Goal: Task Accomplishment & Management: Manage account settings

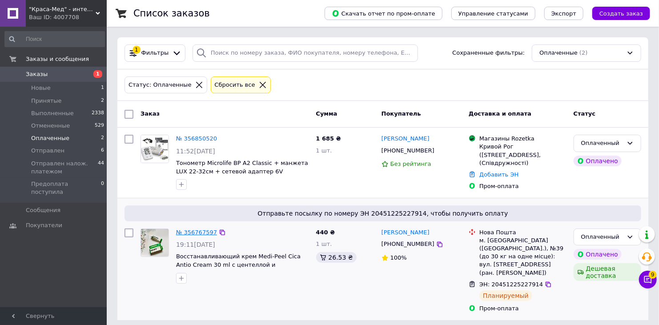
click at [184, 233] on link "№ 356767597" at bounding box center [196, 232] width 41 height 7
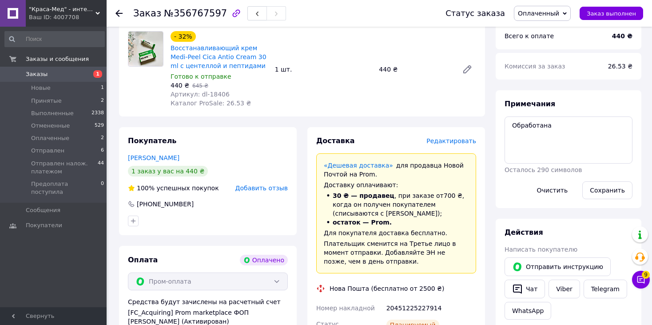
scroll to position [267, 0]
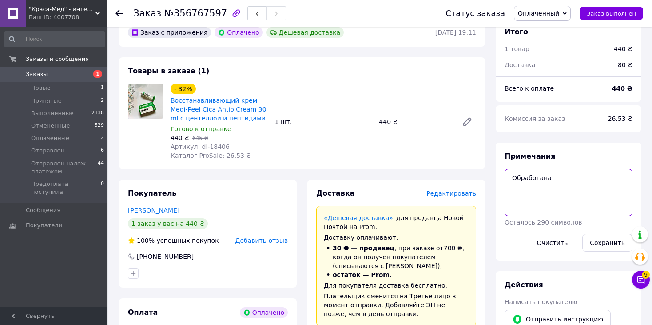
click at [589, 200] on textarea "Обработана" at bounding box center [569, 192] width 128 height 47
type textarea "Обработана упакован"
click at [600, 244] on button "Сохранить" at bounding box center [608, 243] width 50 height 18
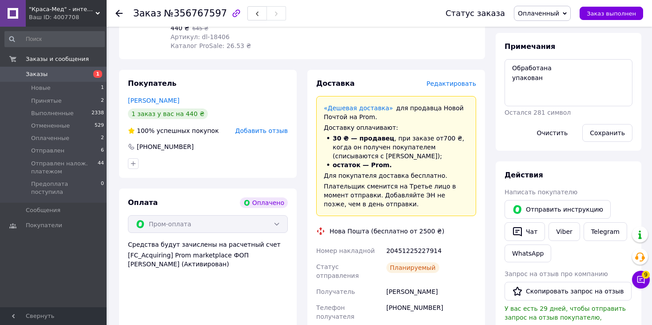
scroll to position [356, 0]
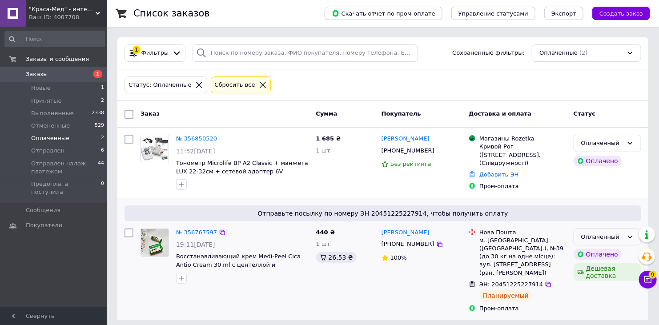
click at [594, 231] on div "Оплаченный" at bounding box center [607, 236] width 68 height 17
click at [591, 300] on li "Отправлен" at bounding box center [607, 304] width 67 height 16
click at [51, 100] on span "Принятые" at bounding box center [46, 101] width 31 height 8
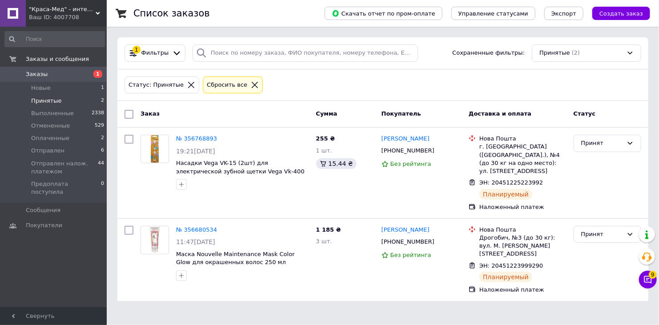
click at [99, 11] on div ""Краса-Мед" - интернет-магазин товаров для ухода за красотой и здоровьем. Ваш I…" at bounding box center [66, 13] width 81 height 27
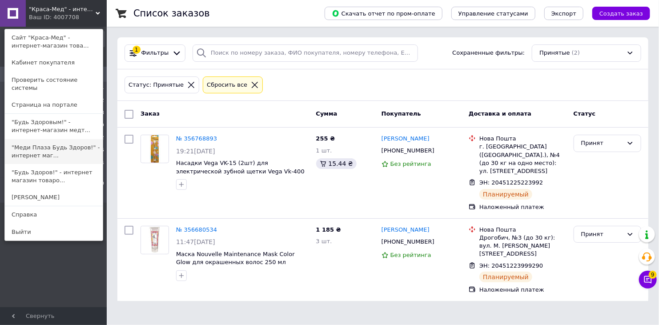
click at [45, 141] on link ""Меди Плаза Будь Здоров!" - интернет маг..." at bounding box center [54, 151] width 98 height 25
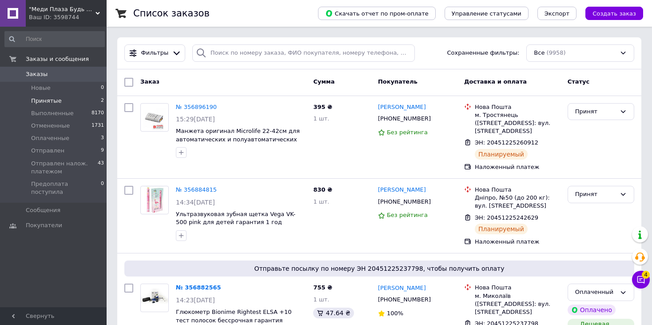
click at [44, 100] on span "Принятые" at bounding box center [46, 101] width 31 height 8
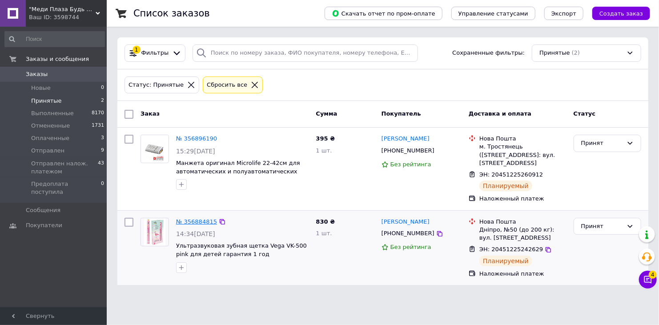
click at [191, 218] on link "№ 356884815" at bounding box center [196, 221] width 41 height 7
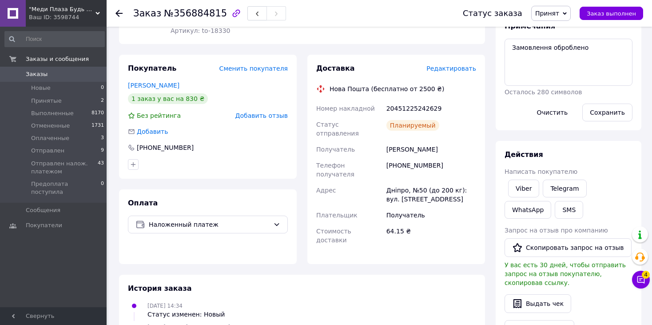
scroll to position [44, 0]
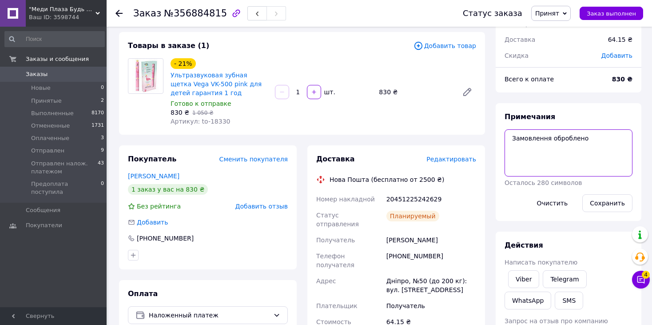
click at [591, 149] on textarea "Замовлення оброблено" at bounding box center [569, 152] width 128 height 47
type textarea "Замовлення оброблено упакован"
click at [597, 201] on button "Сохранить" at bounding box center [608, 203] width 50 height 18
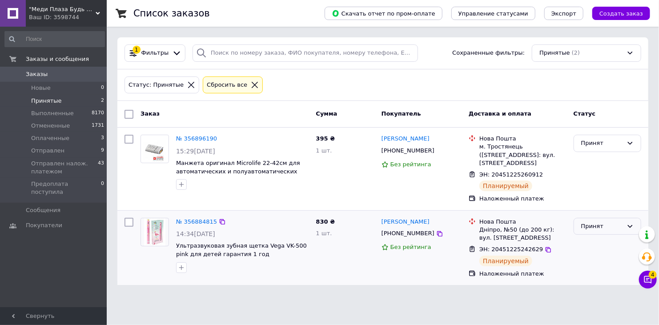
click at [627, 223] on icon at bounding box center [629, 226] width 7 height 7
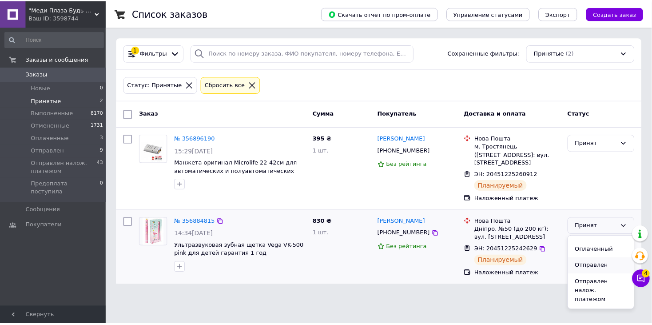
scroll to position [42, 0]
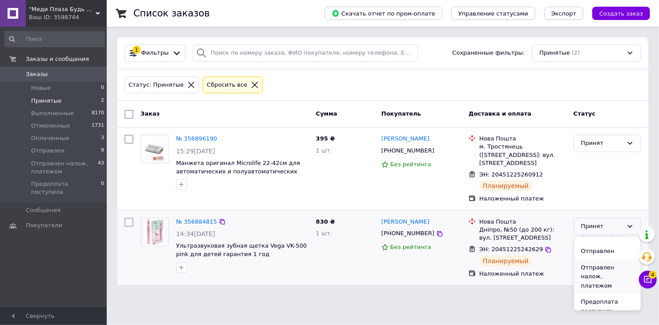
click at [604, 264] on li "Отправлен налож. платежом" at bounding box center [607, 277] width 67 height 35
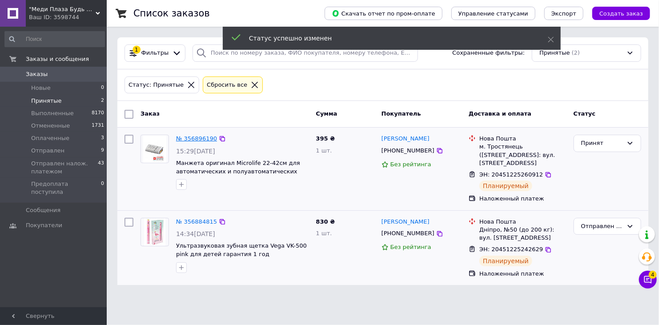
click at [185, 139] on link "№ 356896190" at bounding box center [196, 138] width 41 height 7
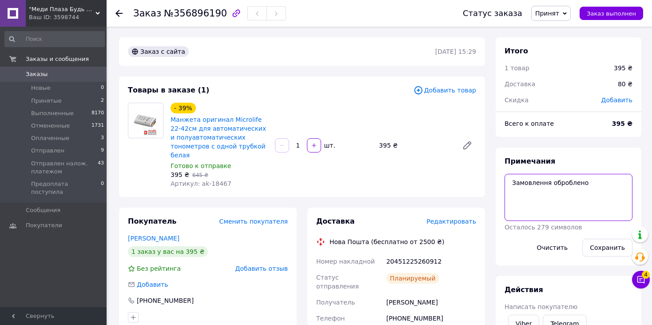
click at [586, 184] on textarea "Замовлення оброблено" at bounding box center [569, 197] width 128 height 47
type textarea "Замовлення оброблено упакован"
click at [601, 246] on button "Сохранить" at bounding box center [608, 248] width 50 height 18
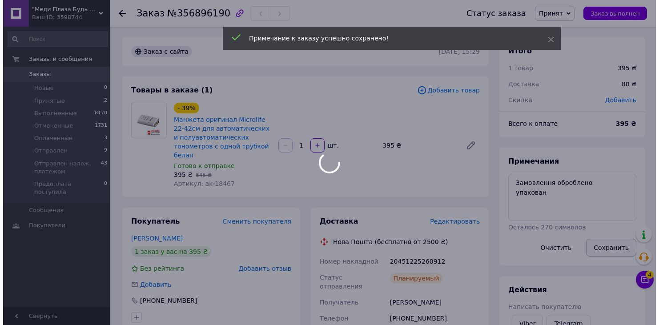
scroll to position [24, 0]
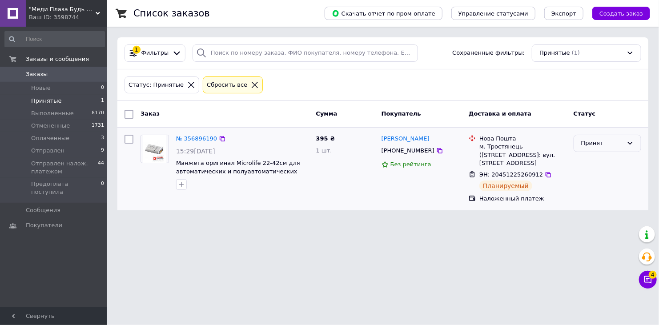
click at [607, 141] on div "Принят" at bounding box center [602, 143] width 42 height 9
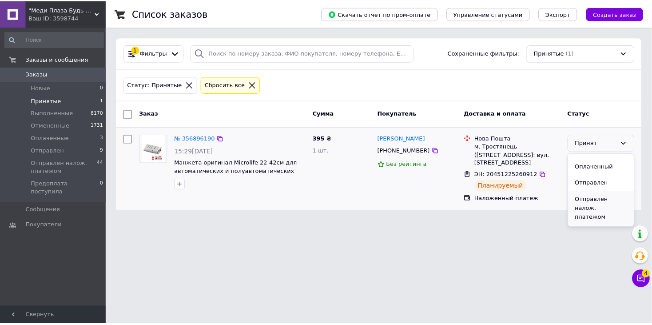
scroll to position [42, 0]
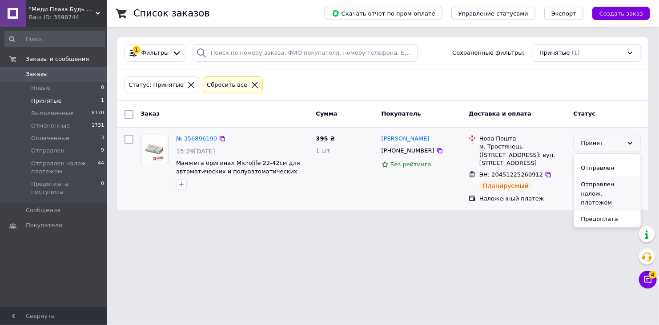
click at [599, 192] on li "Отправлен налож. платежом" at bounding box center [607, 193] width 67 height 35
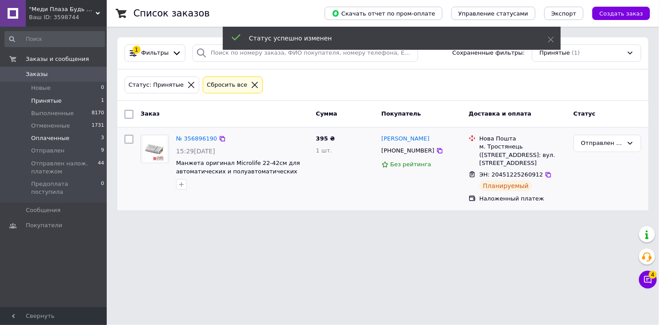
click at [44, 140] on span "Оплаченные" at bounding box center [50, 138] width 38 height 8
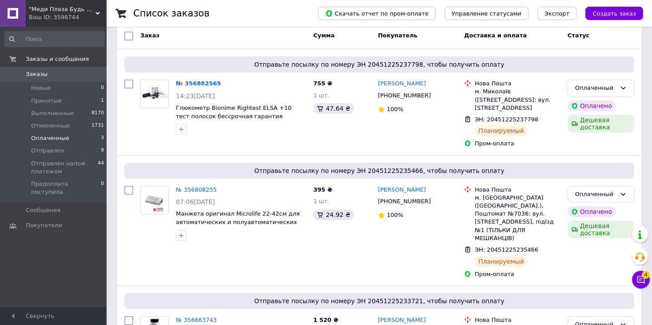
scroll to position [130, 0]
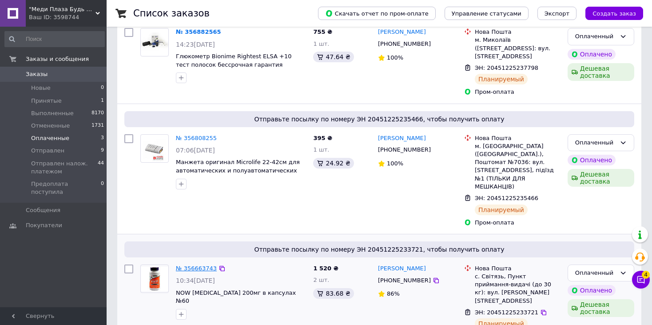
click at [196, 265] on link "№ 356663743" at bounding box center [196, 268] width 41 height 7
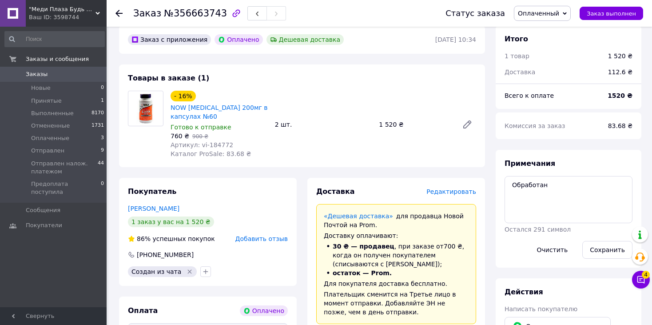
scroll to position [263, 0]
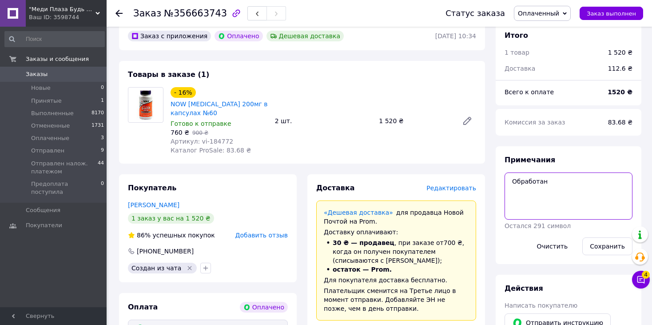
click at [597, 203] on textarea "Обработан" at bounding box center [569, 195] width 128 height 47
type textarea "Обработан упакован"
click at [608, 245] on button "Сохранить" at bounding box center [608, 246] width 50 height 18
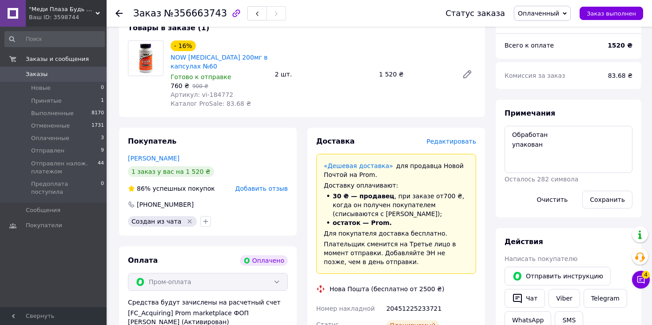
scroll to position [308, 0]
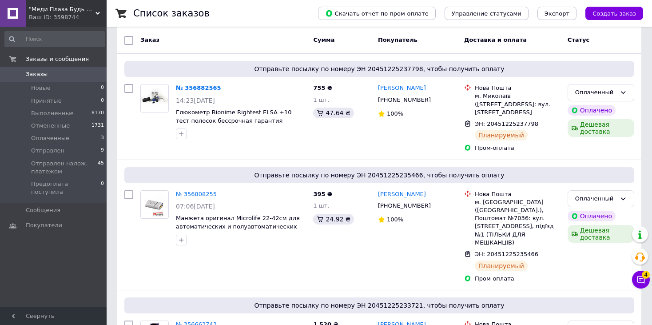
scroll to position [130, 0]
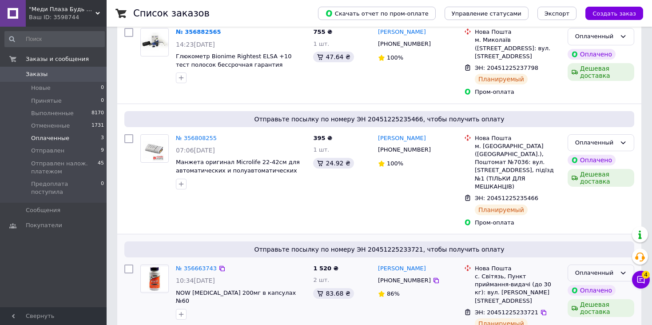
click at [609, 264] on div "Оплаченный" at bounding box center [601, 272] width 67 height 17
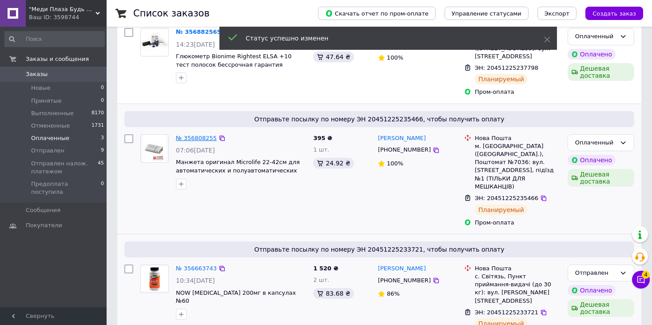
click at [205, 135] on link "№ 356808255" at bounding box center [196, 138] width 41 height 7
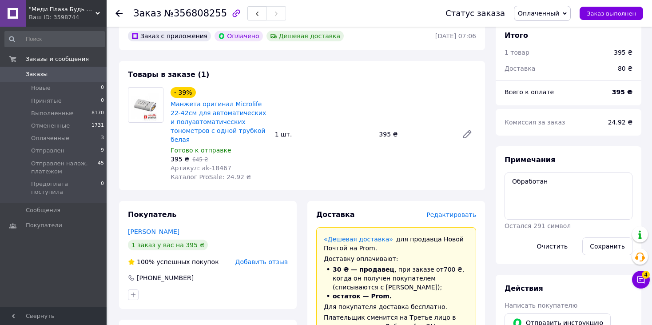
scroll to position [352, 0]
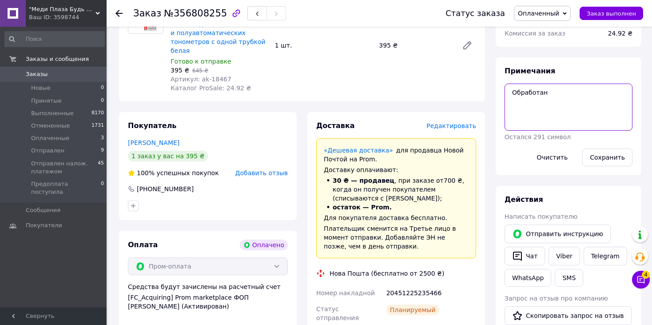
click at [575, 107] on textarea "Обработан" at bounding box center [569, 107] width 128 height 47
type textarea "Обработан упакован"
click at [601, 160] on button "Сохранить" at bounding box center [608, 157] width 50 height 18
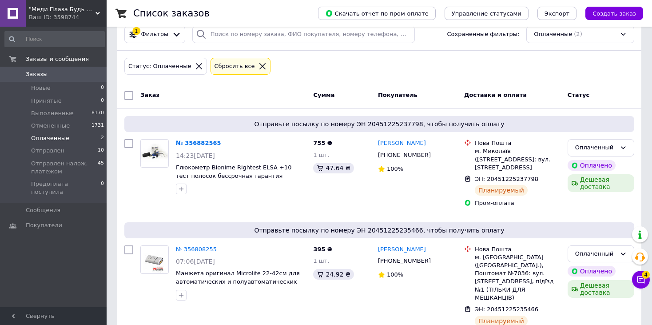
scroll to position [24, 0]
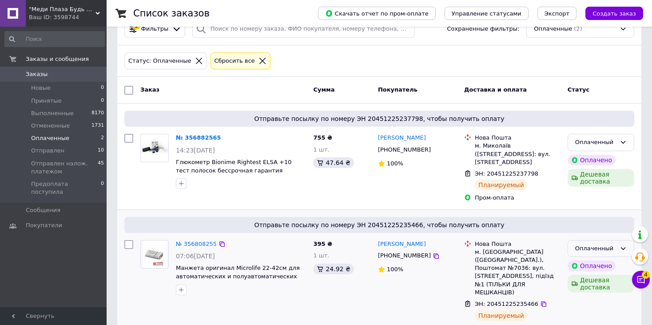
click at [578, 244] on div "Оплаченный" at bounding box center [595, 248] width 41 height 9
click at [577, 308] on li "Отправлен" at bounding box center [601, 316] width 66 height 16
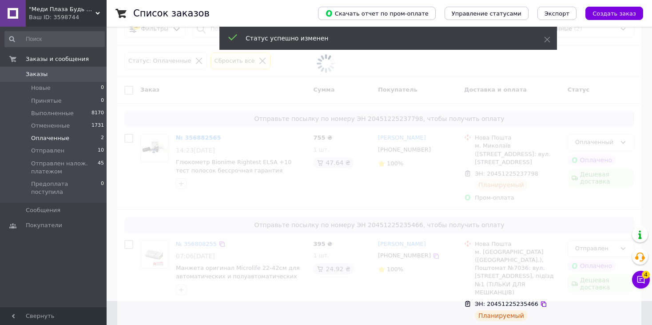
scroll to position [0, 0]
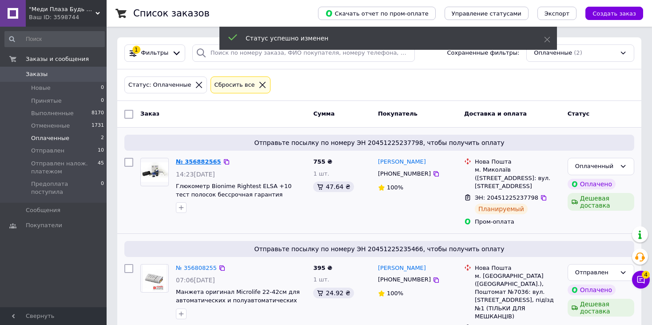
click at [184, 160] on link "№ 356882565" at bounding box center [198, 161] width 45 height 7
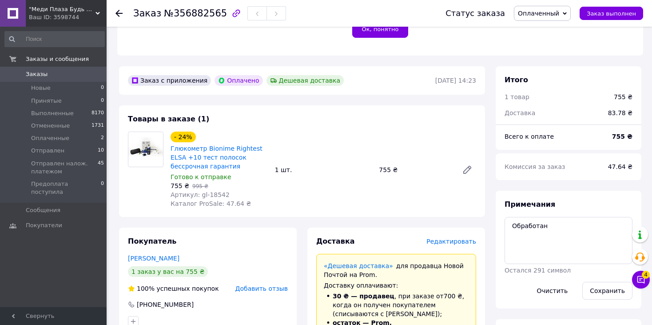
scroll to position [267, 0]
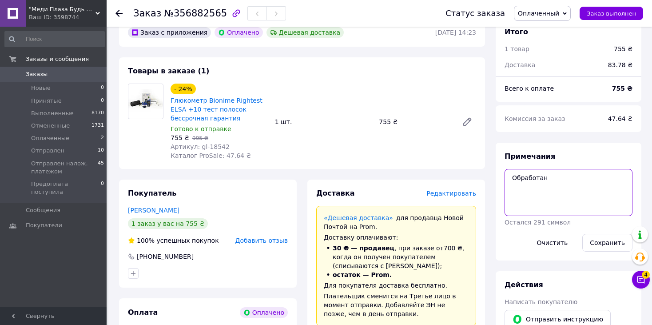
click at [572, 176] on textarea "Обработан" at bounding box center [569, 192] width 128 height 47
type textarea "Обработан упакован"
click at [602, 244] on button "Сохранить" at bounding box center [608, 243] width 50 height 18
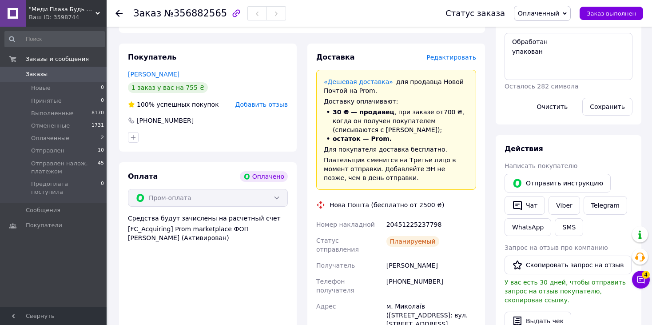
scroll to position [356, 0]
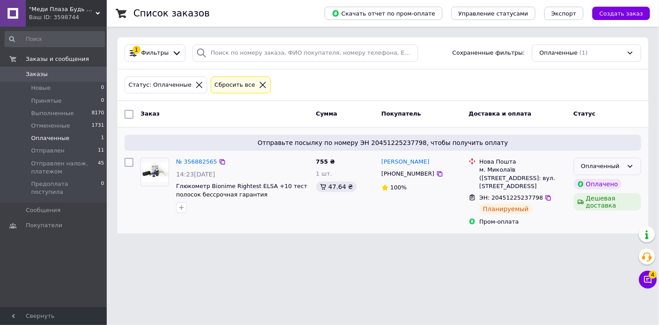
click at [633, 164] on icon at bounding box center [629, 166] width 7 height 7
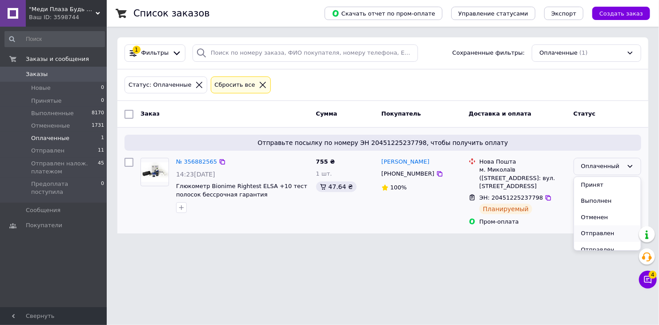
click at [611, 229] on li "Отправлен" at bounding box center [607, 233] width 67 height 16
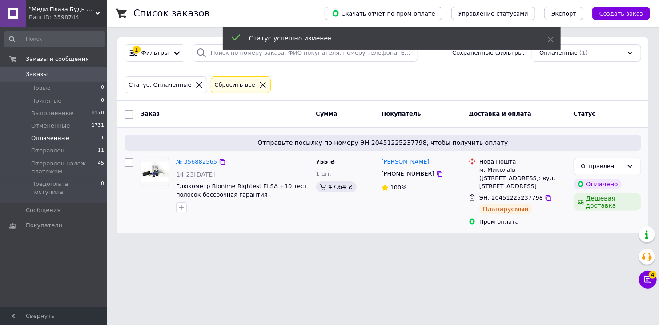
click at [98, 11] on icon at bounding box center [98, 13] width 4 height 4
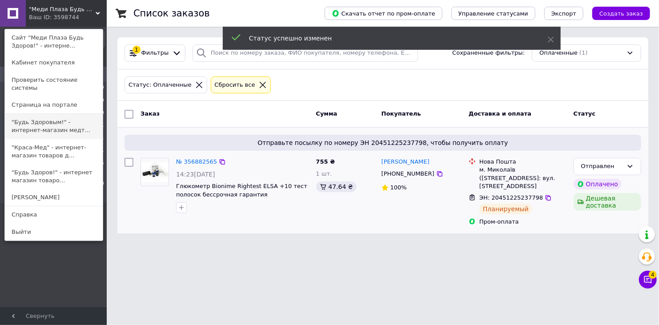
click at [57, 114] on link ""Будь Здоровым!" - интернет-магазин медт..." at bounding box center [54, 126] width 98 height 25
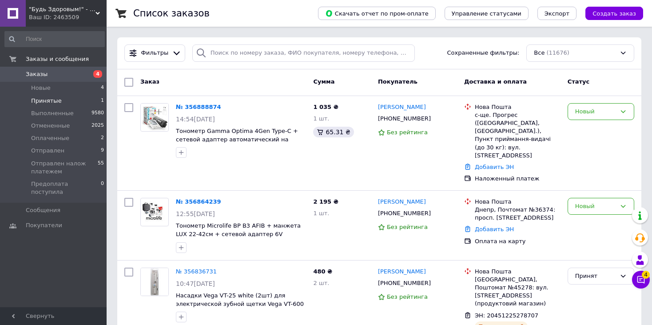
click at [56, 100] on span "Принятые" at bounding box center [46, 101] width 31 height 8
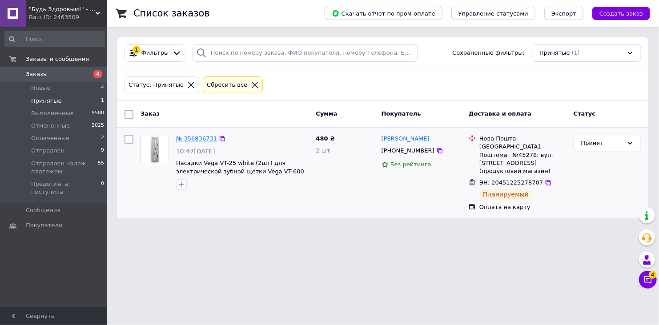
click at [192, 137] on link "№ 356836731" at bounding box center [196, 138] width 41 height 7
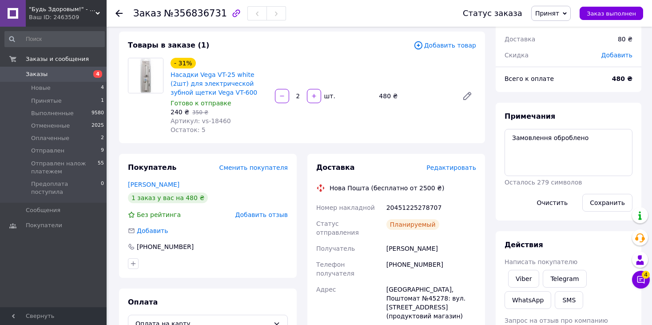
scroll to position [44, 0]
click at [55, 142] on span "Оплаченные" at bounding box center [50, 138] width 38 height 8
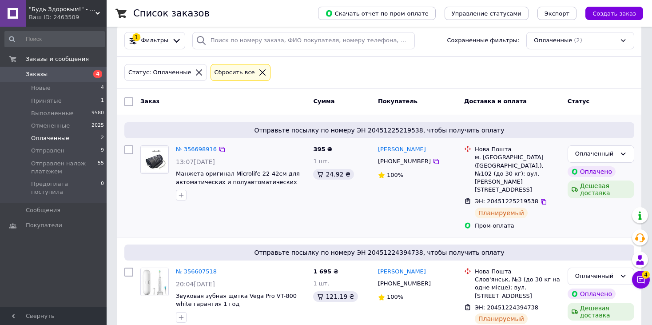
scroll to position [16, 0]
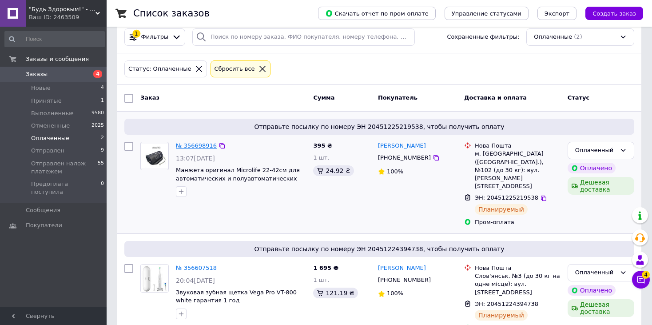
click at [199, 146] on link "№ 356698916" at bounding box center [196, 145] width 41 height 7
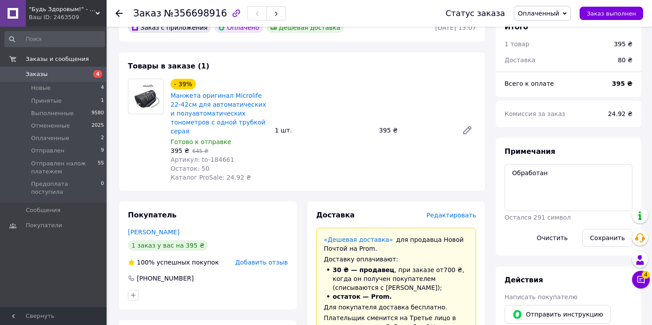
scroll to position [283, 0]
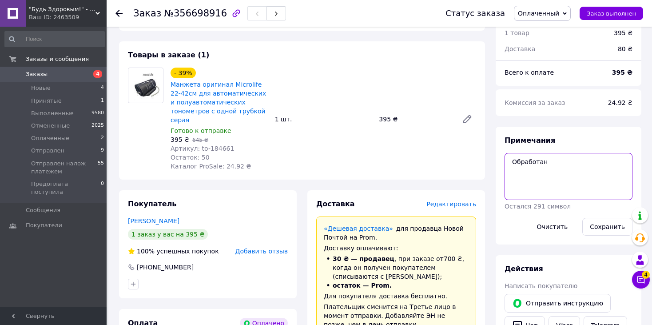
click at [551, 175] on textarea "Обработан" at bounding box center [569, 176] width 128 height 47
type textarea "Обработан упакован"
click at [601, 228] on button "Сохранить" at bounding box center [608, 227] width 50 height 18
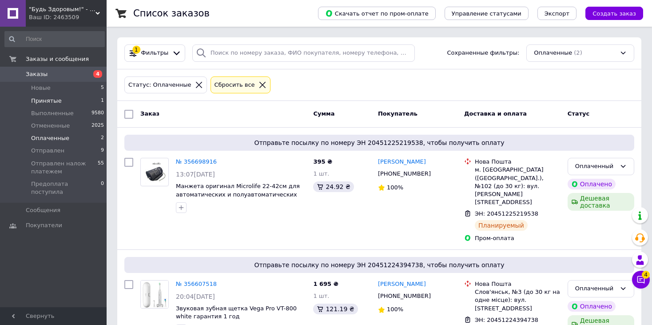
click at [45, 99] on span "Принятые" at bounding box center [46, 101] width 31 height 8
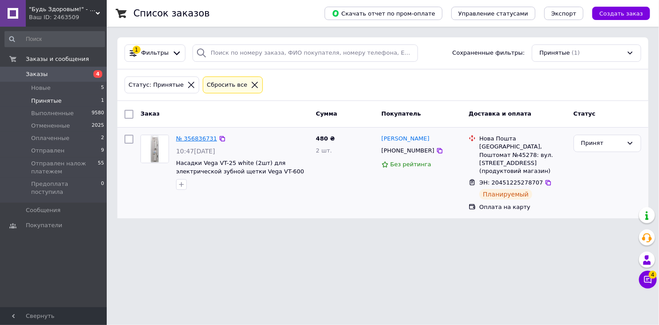
click at [184, 136] on link "№ 356836731" at bounding box center [196, 138] width 41 height 7
click at [196, 138] on link "№ 356836731" at bounding box center [196, 138] width 41 height 7
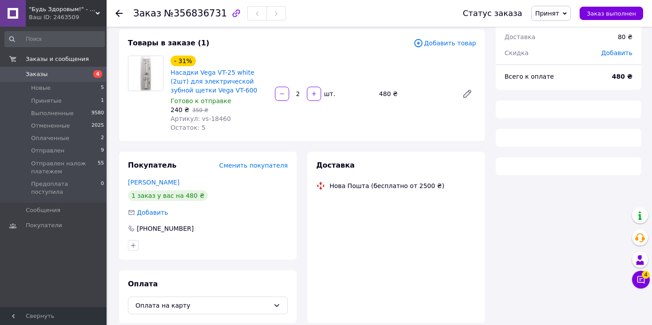
scroll to position [85, 0]
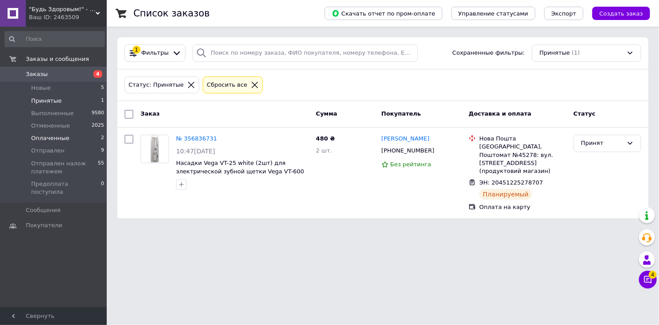
click at [60, 138] on span "Оплаченные" at bounding box center [50, 138] width 38 height 8
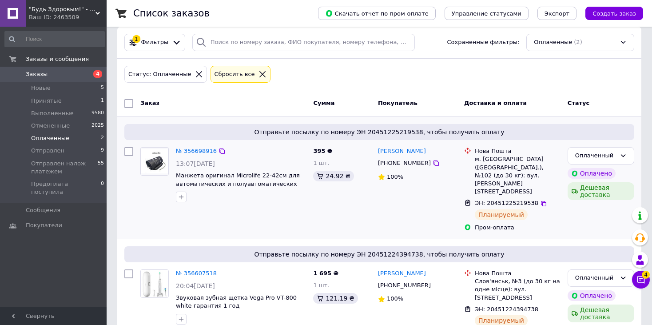
scroll to position [16, 0]
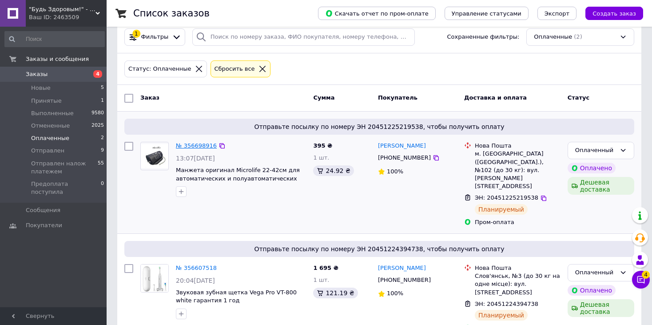
click at [201, 143] on link "№ 356698916" at bounding box center [196, 145] width 41 height 7
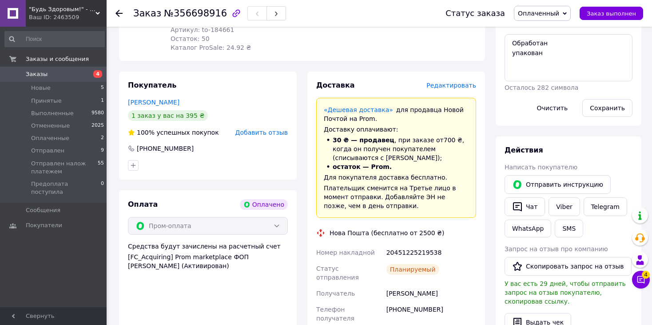
scroll to position [416, 0]
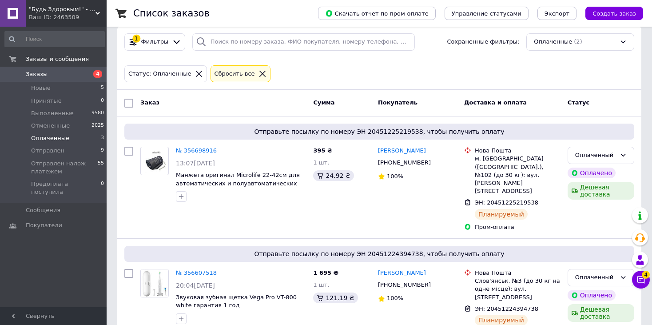
scroll to position [16, 0]
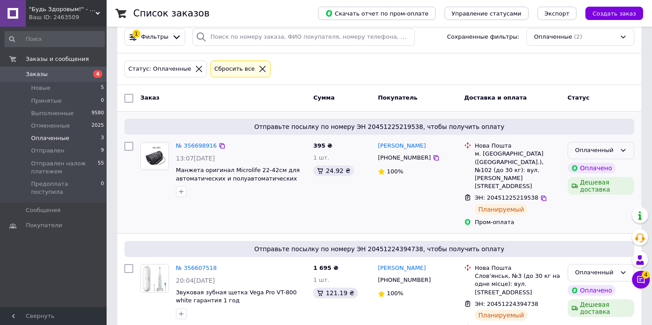
click at [623, 145] on div "Оплаченный" at bounding box center [601, 150] width 67 height 17
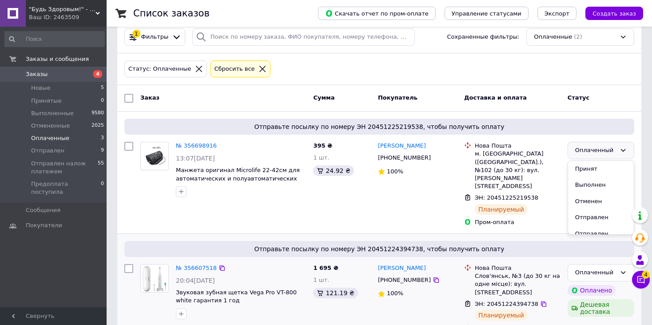
click at [601, 214] on li "Отправлен" at bounding box center [601, 217] width 66 height 16
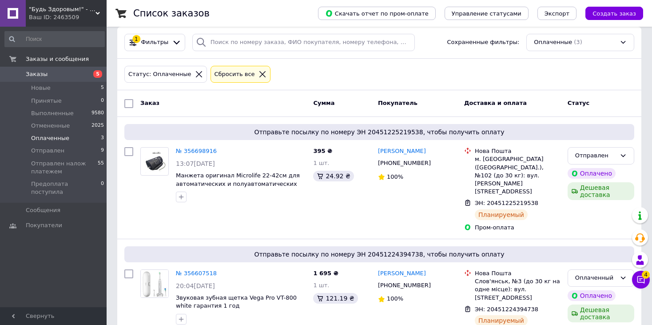
scroll to position [16, 0]
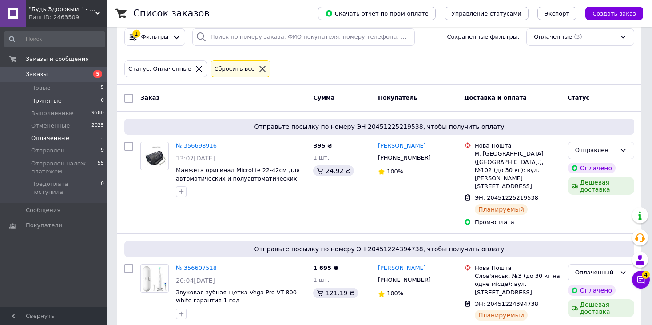
click at [49, 97] on span "Принятые" at bounding box center [46, 101] width 31 height 8
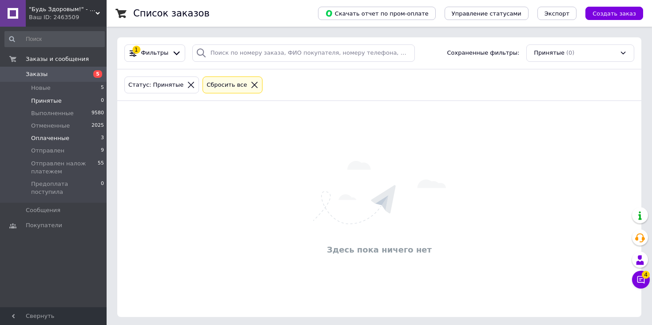
click at [51, 142] on li "Оплаченные 3" at bounding box center [54, 138] width 109 height 12
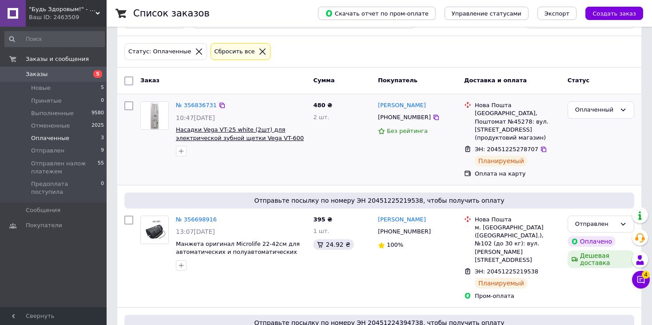
scroll to position [10, 0]
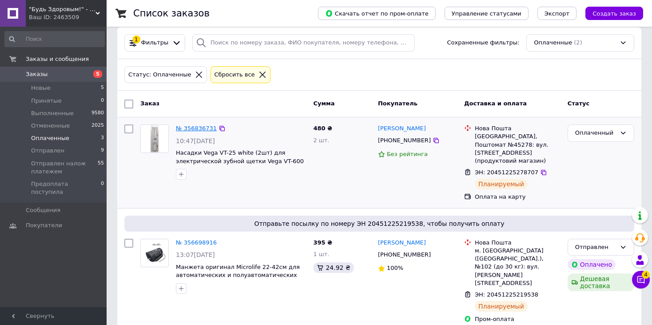
click at [195, 129] on link "№ 356836731" at bounding box center [196, 128] width 41 height 7
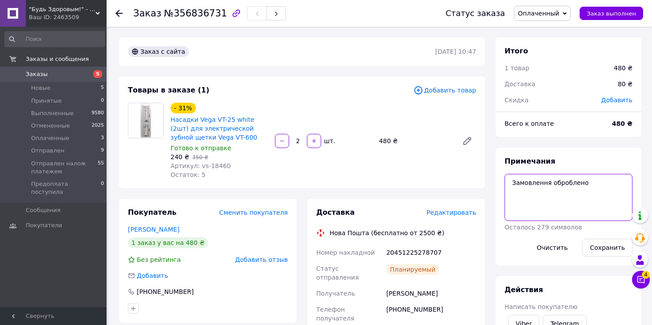
click at [584, 199] on textarea "Замовлення оброблено" at bounding box center [569, 197] width 128 height 47
type textarea "Замовлення оброблено упакован"
click at [605, 245] on button "Сохранить" at bounding box center [608, 248] width 50 height 18
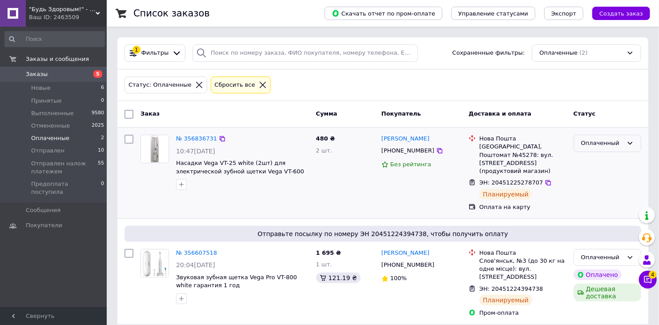
click at [628, 146] on div "Оплаченный" at bounding box center [607, 143] width 68 height 17
click at [597, 181] on li "Выполнен" at bounding box center [607, 178] width 67 height 16
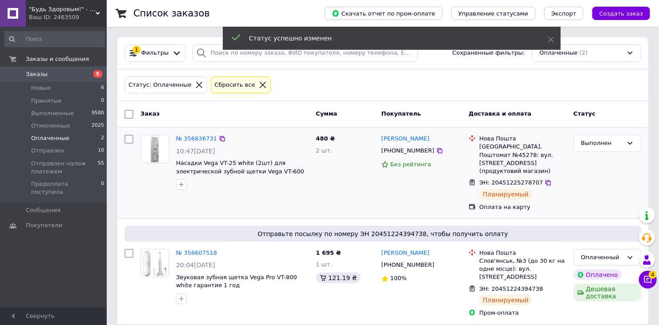
click at [99, 12] on icon at bounding box center [98, 13] width 4 height 4
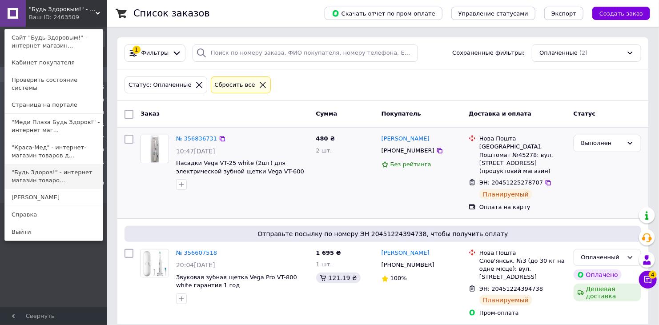
click at [44, 167] on link ""Будь Здоров!" - интернет магазин товаро..." at bounding box center [54, 176] width 98 height 25
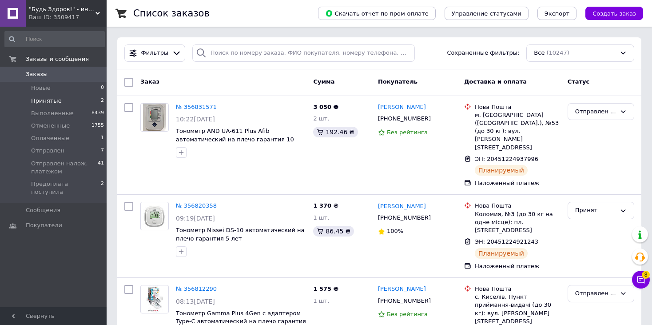
click at [49, 102] on span "Принятые" at bounding box center [46, 101] width 31 height 8
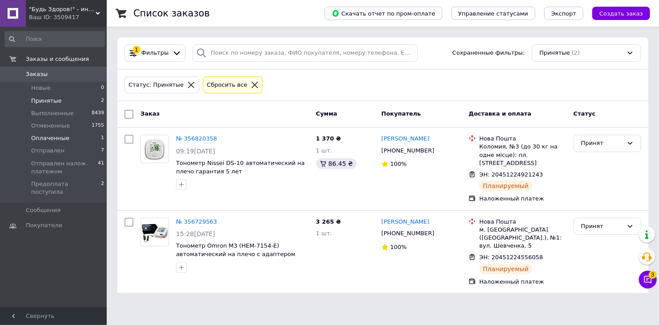
click at [46, 143] on li "Оплаченные 1" at bounding box center [54, 138] width 109 height 12
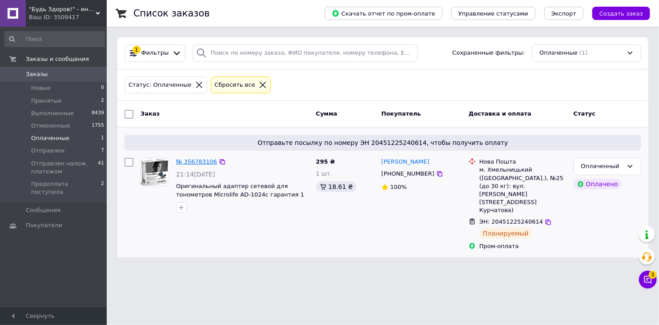
click at [183, 159] on link "№ 356783106" at bounding box center [196, 161] width 41 height 7
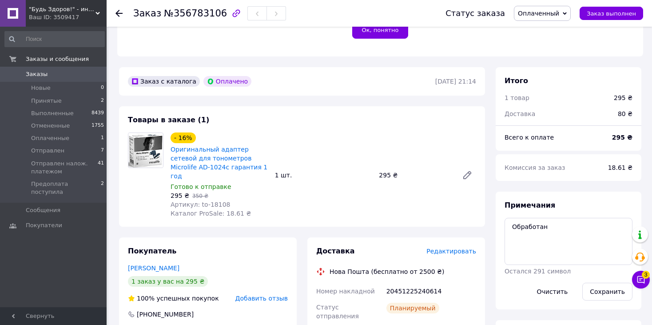
scroll to position [267, 0]
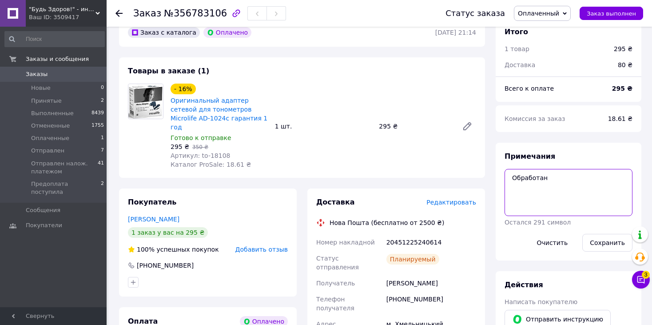
click at [583, 184] on textarea "Обработан" at bounding box center [569, 192] width 128 height 47
type textarea "Обработан упакован"
click at [599, 246] on button "Сохранить" at bounding box center [608, 243] width 50 height 18
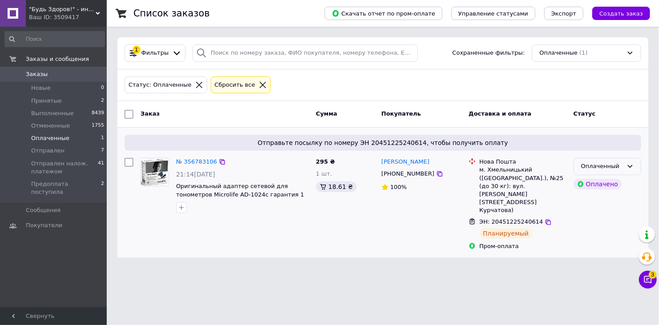
click at [629, 164] on icon at bounding box center [629, 166] width 7 height 7
click at [599, 233] on li "Отправлен" at bounding box center [607, 233] width 67 height 16
